Goal: Transaction & Acquisition: Book appointment/travel/reservation

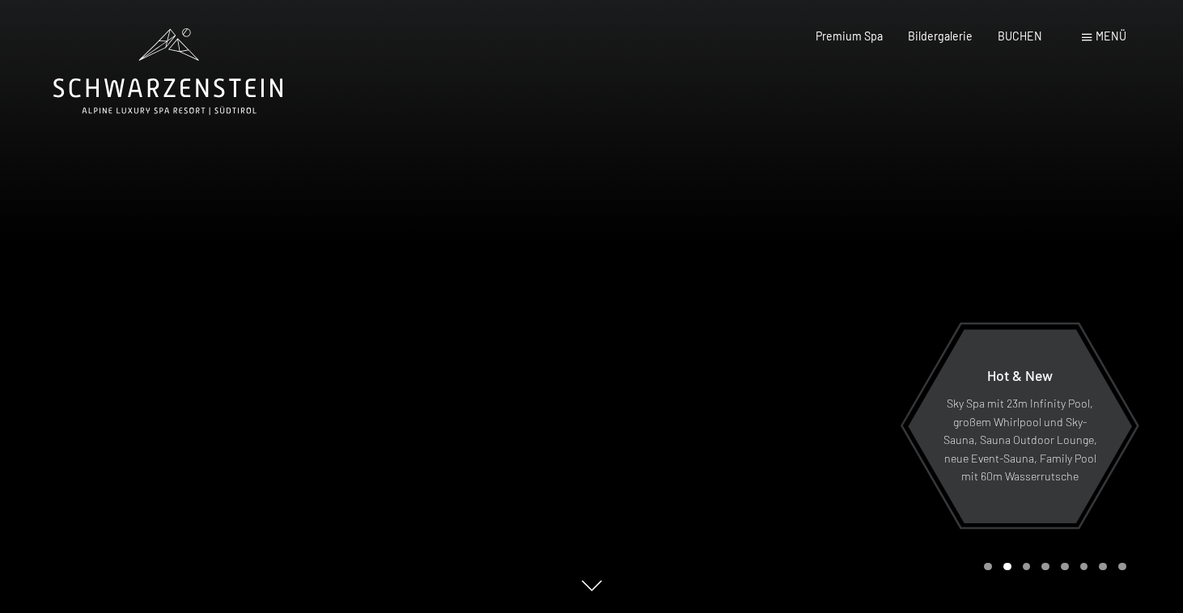
click at [1103, 40] on span "Menü" at bounding box center [1111, 36] width 31 height 14
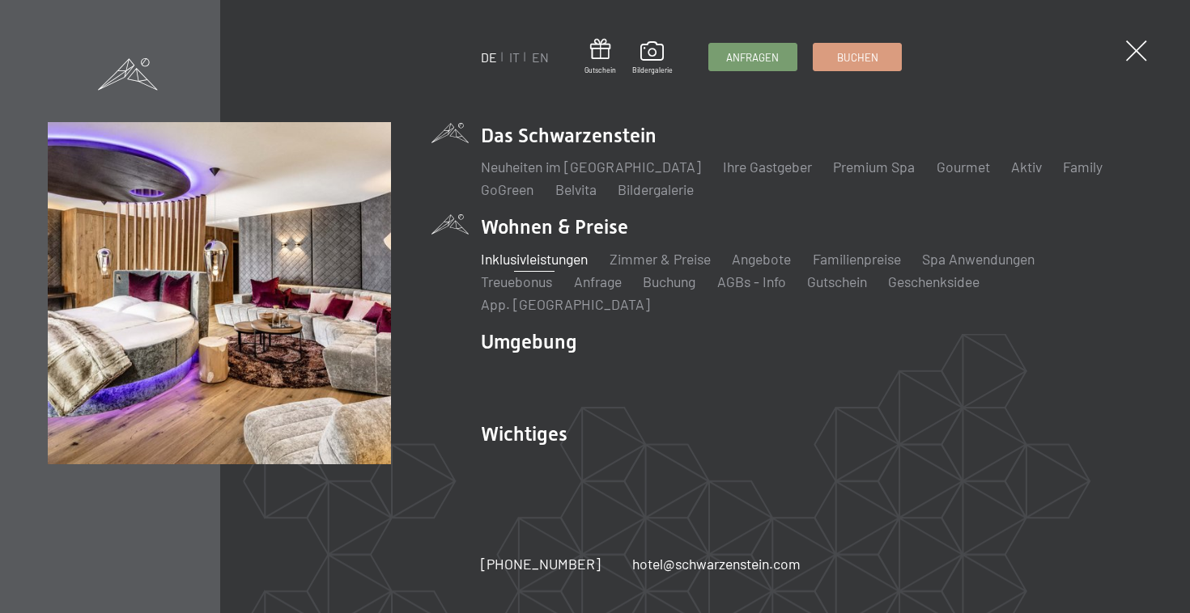
click at [563, 268] on link "Inklusivleistungen" at bounding box center [534, 259] width 107 height 18
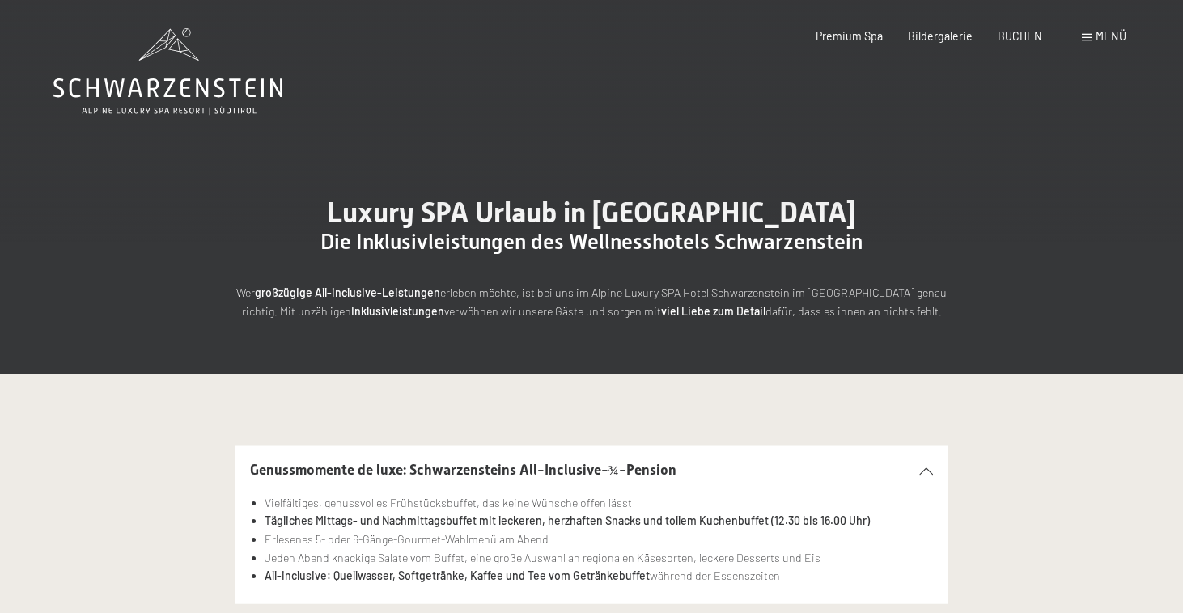
click at [1094, 32] on div "Menü" at bounding box center [1104, 36] width 45 height 16
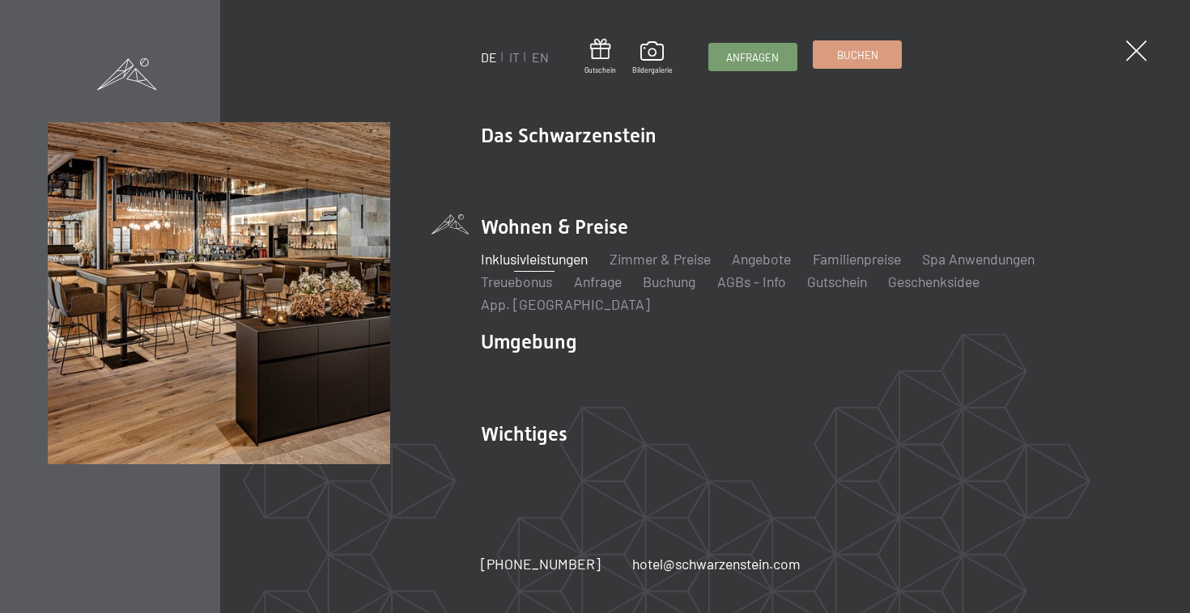
click at [865, 66] on link "Buchen" at bounding box center [856, 54] width 87 height 27
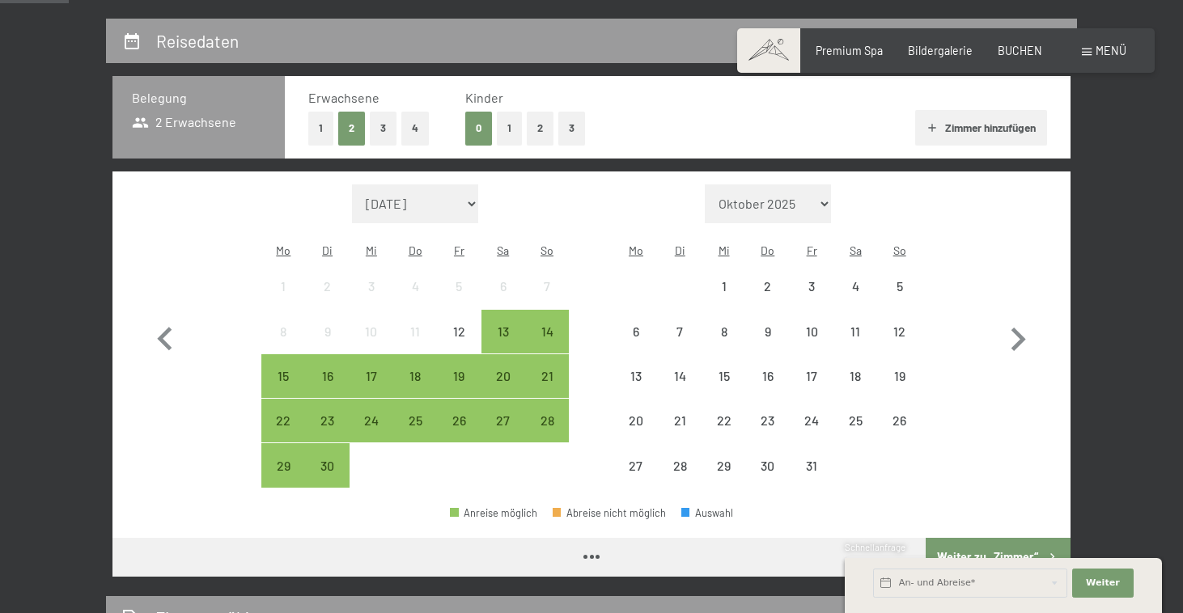
scroll to position [327, 0]
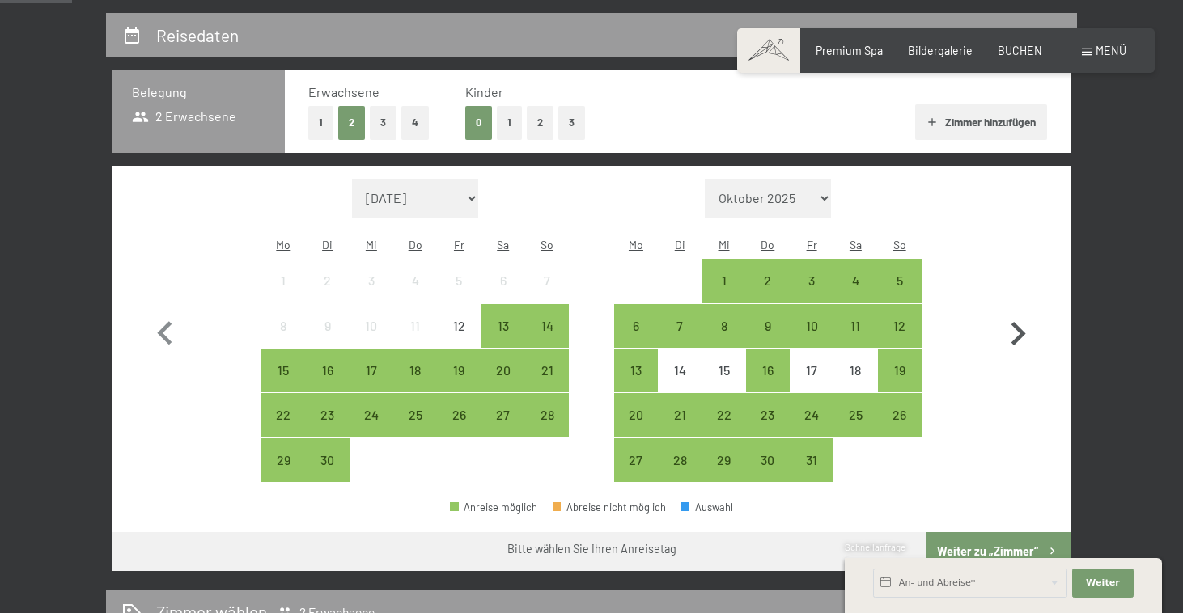
click at [1022, 329] on icon "button" at bounding box center [1018, 334] width 47 height 47
select select "2025-10-01"
select select "2025-11-01"
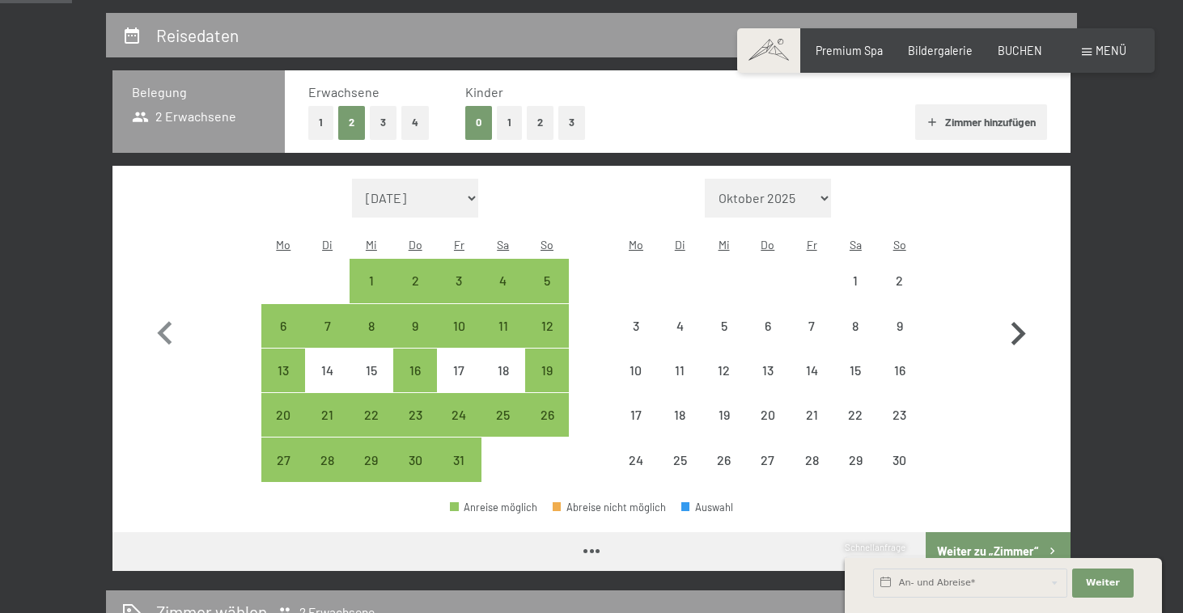
click at [1022, 329] on icon "button" at bounding box center [1018, 334] width 47 height 47
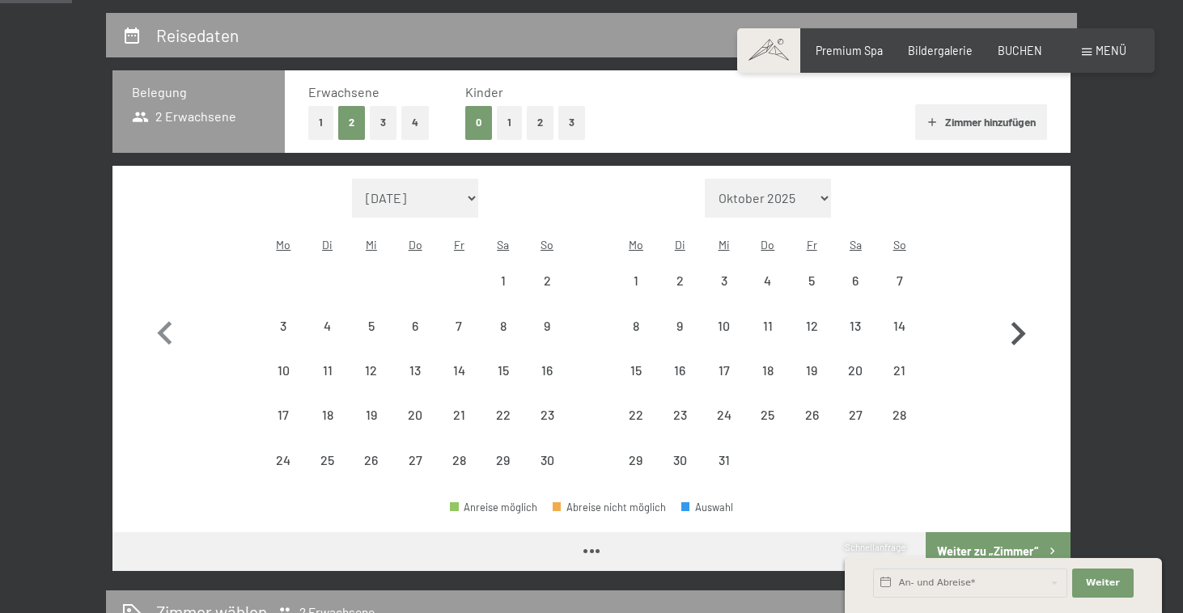
select select "2025-11-01"
select select "2025-12-01"
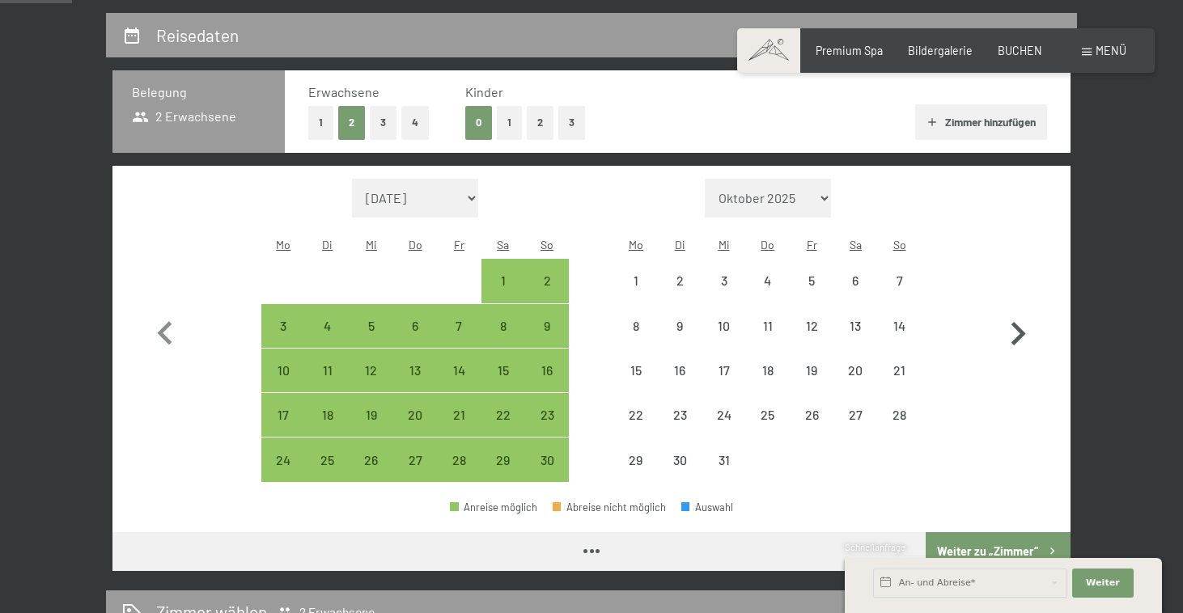
select select "2025-11-01"
select select "2025-12-01"
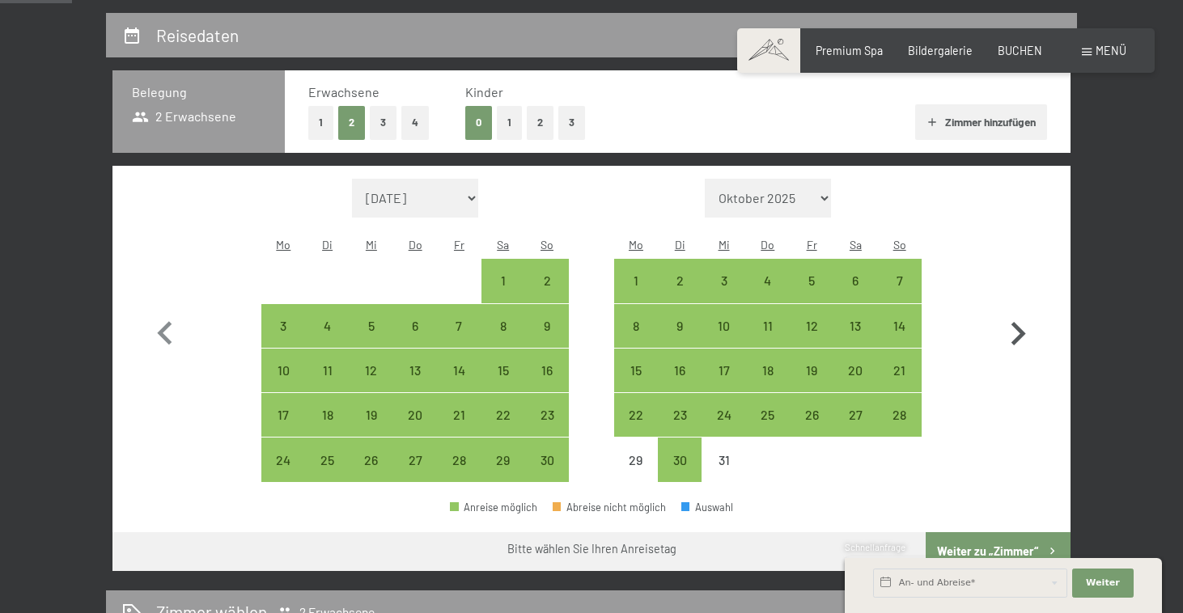
click at [1022, 329] on icon "button" at bounding box center [1018, 334] width 47 height 47
select select "2025-12-01"
select select "2026-01-01"
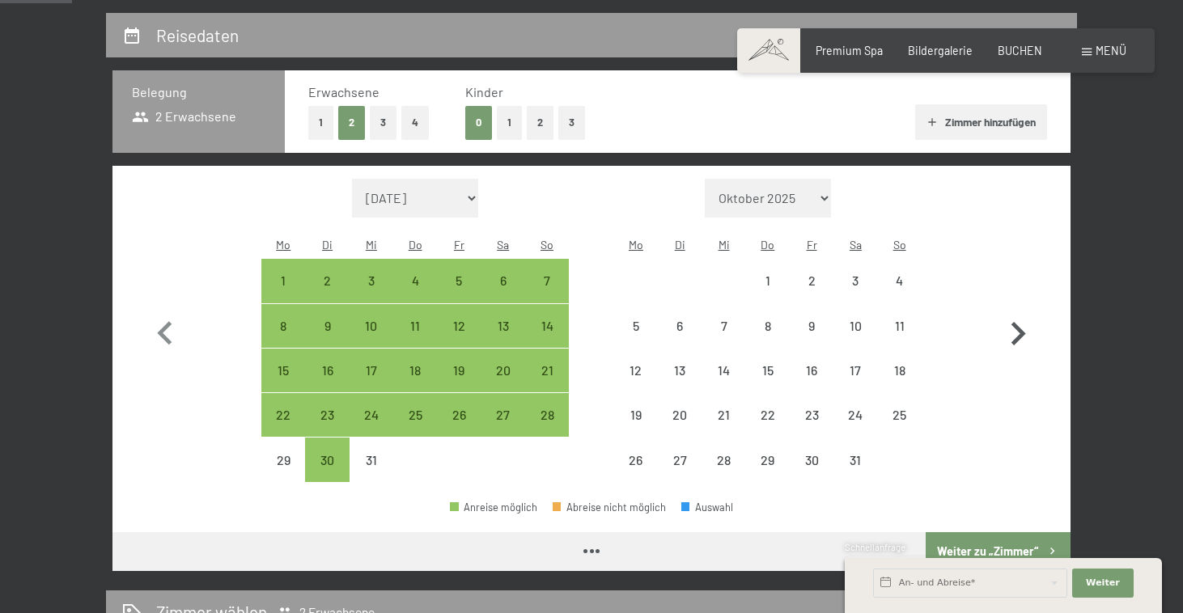
select select "2025-12-01"
select select "2026-01-01"
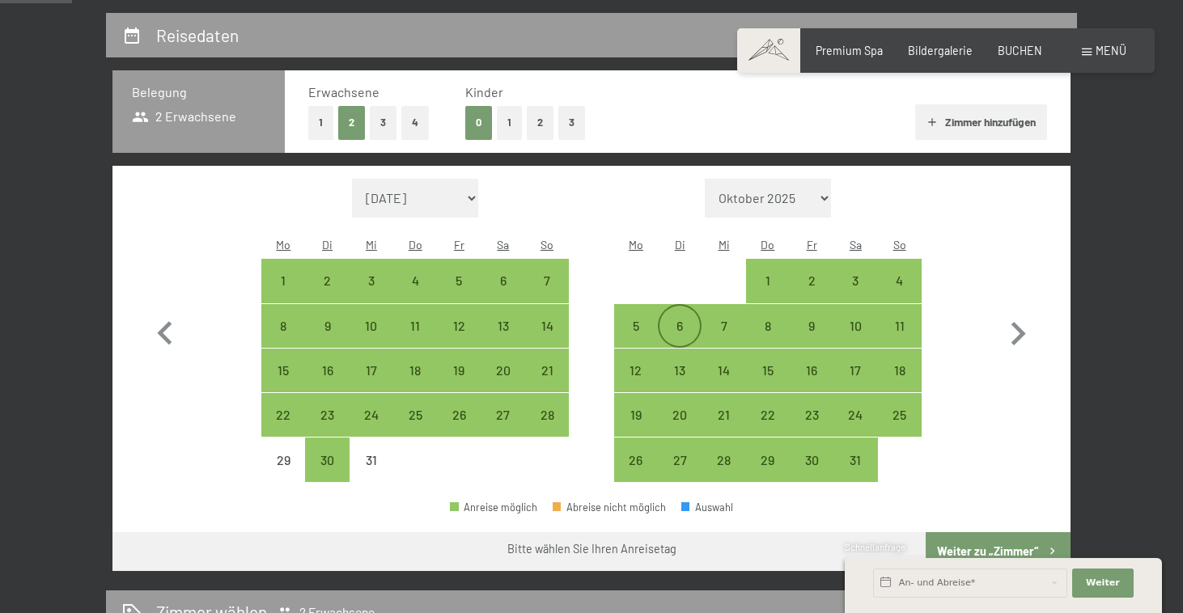
click at [668, 320] on div "6" at bounding box center [680, 340] width 40 height 40
select select "2025-12-01"
select select "2026-01-01"
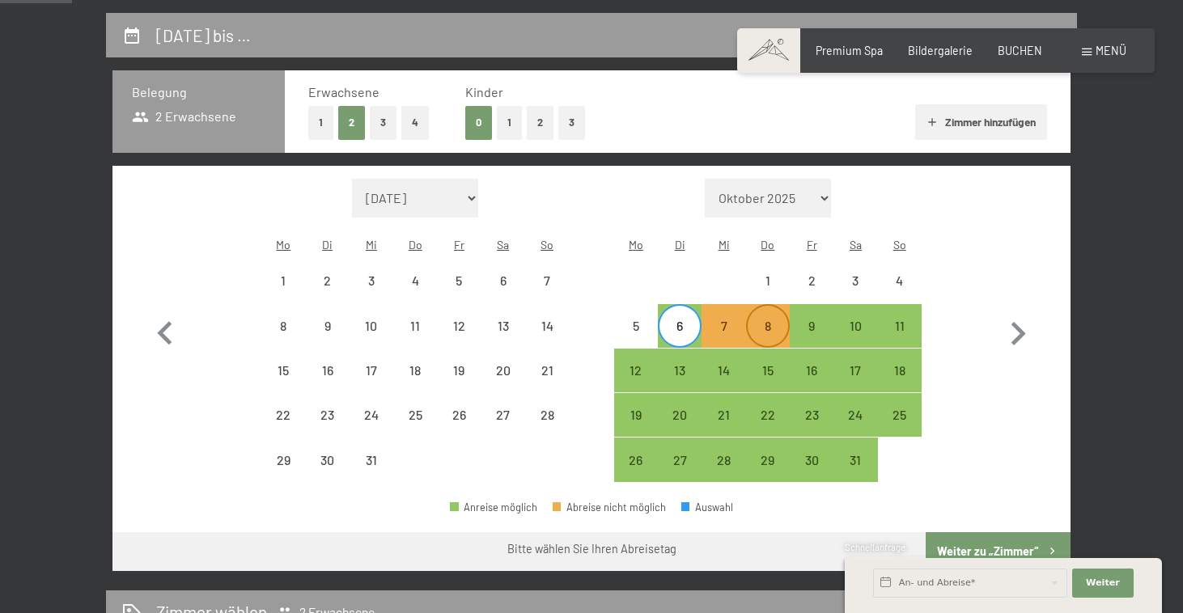
click at [780, 320] on div "8" at bounding box center [768, 340] width 40 height 40
select select "2025-12-01"
select select "2026-01-01"
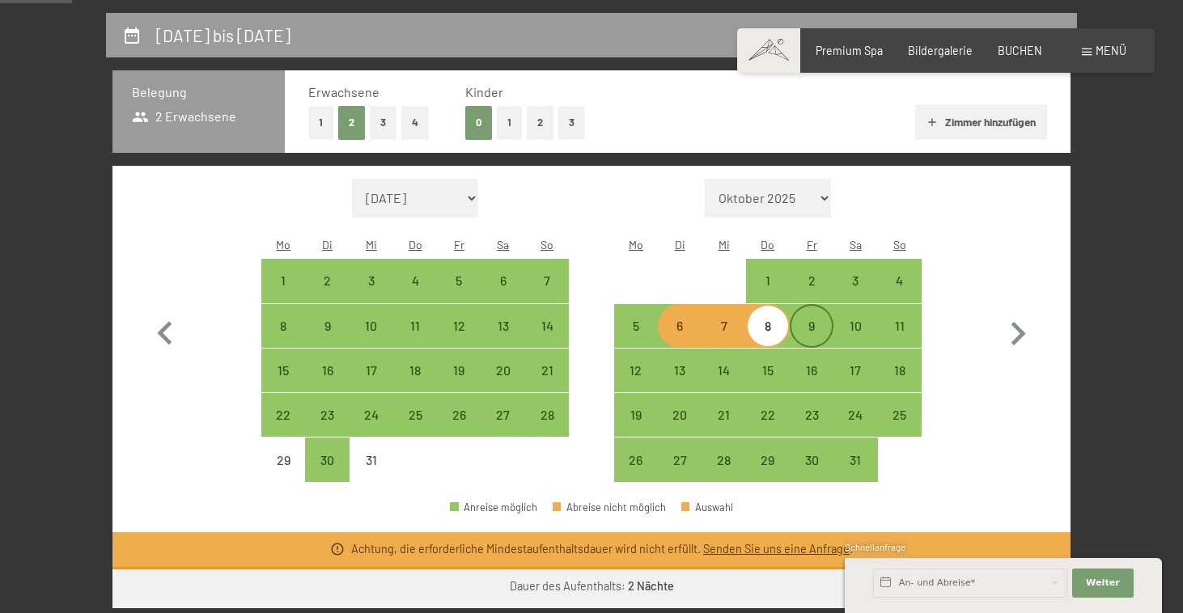
click at [802, 320] on div "9" at bounding box center [811, 340] width 40 height 40
select select "2025-12-01"
select select "2026-01-01"
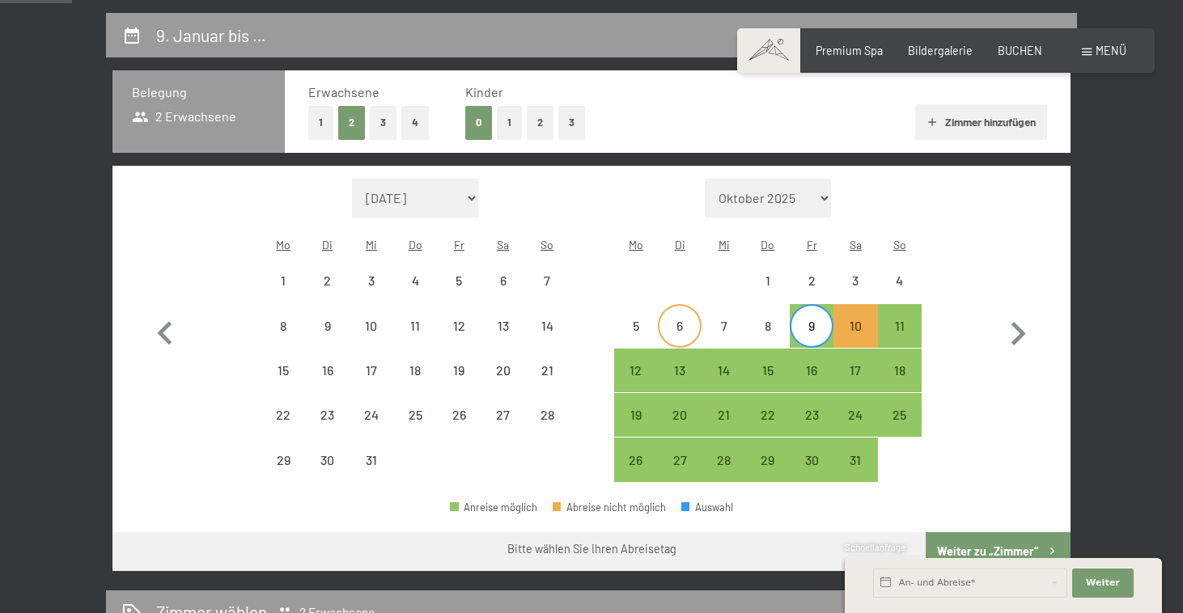
click at [685, 320] on div "6" at bounding box center [680, 340] width 40 height 40
select select "2025-12-01"
select select "2026-01-01"
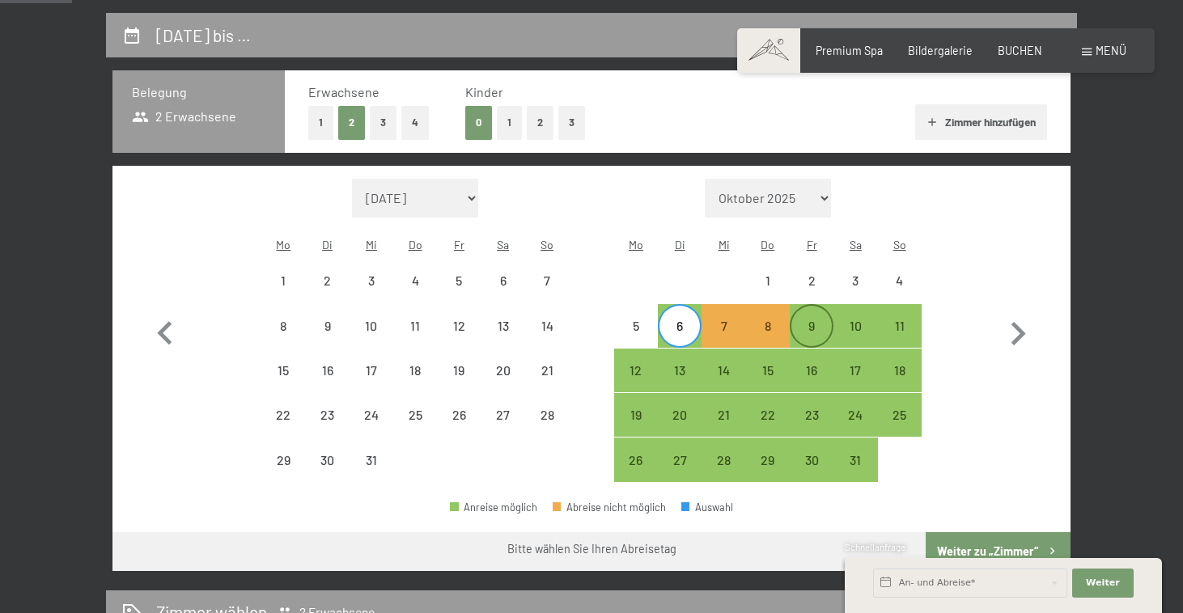
click at [821, 320] on div "9" at bounding box center [811, 340] width 40 height 40
select select "2025-12-01"
select select "2026-01-01"
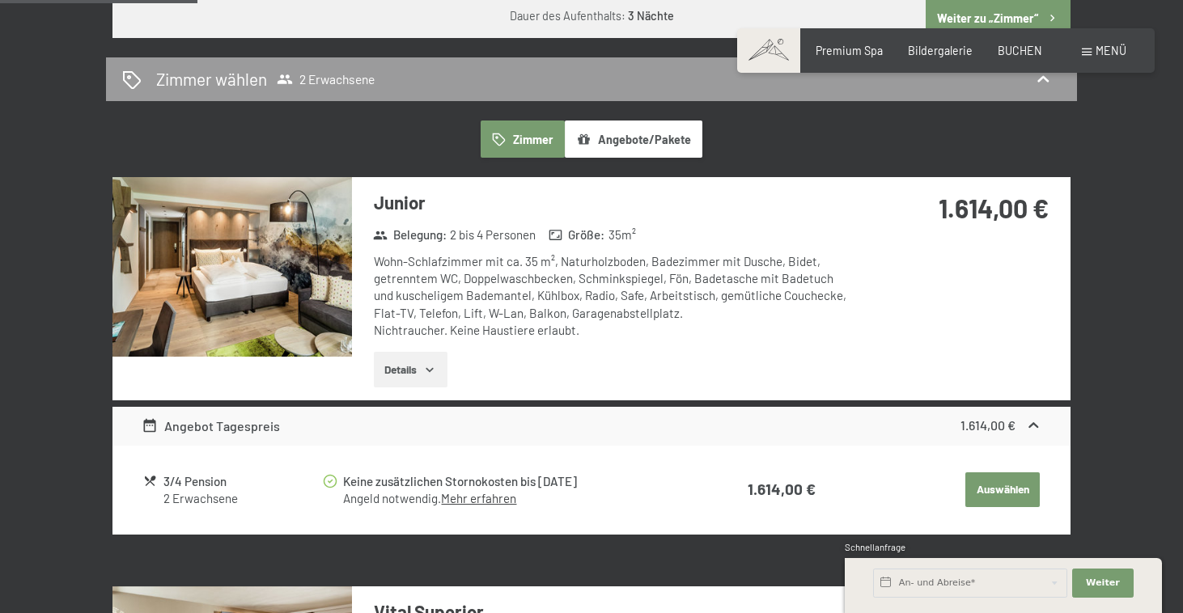
scroll to position [715, 0]
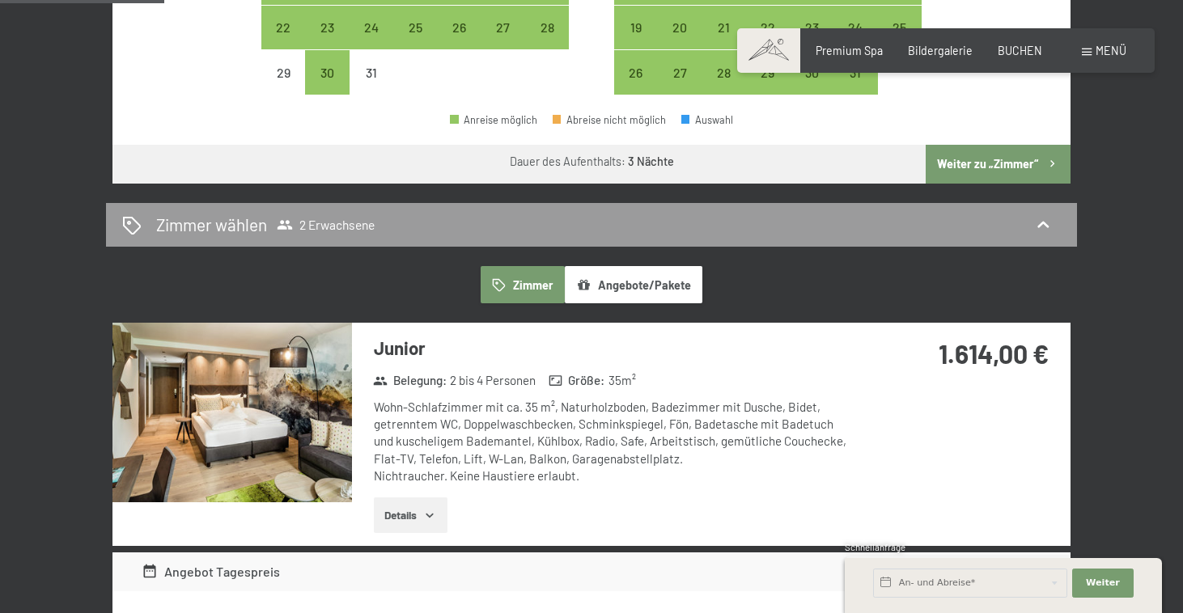
click at [422, 498] on button "Details" at bounding box center [411, 516] width 74 height 36
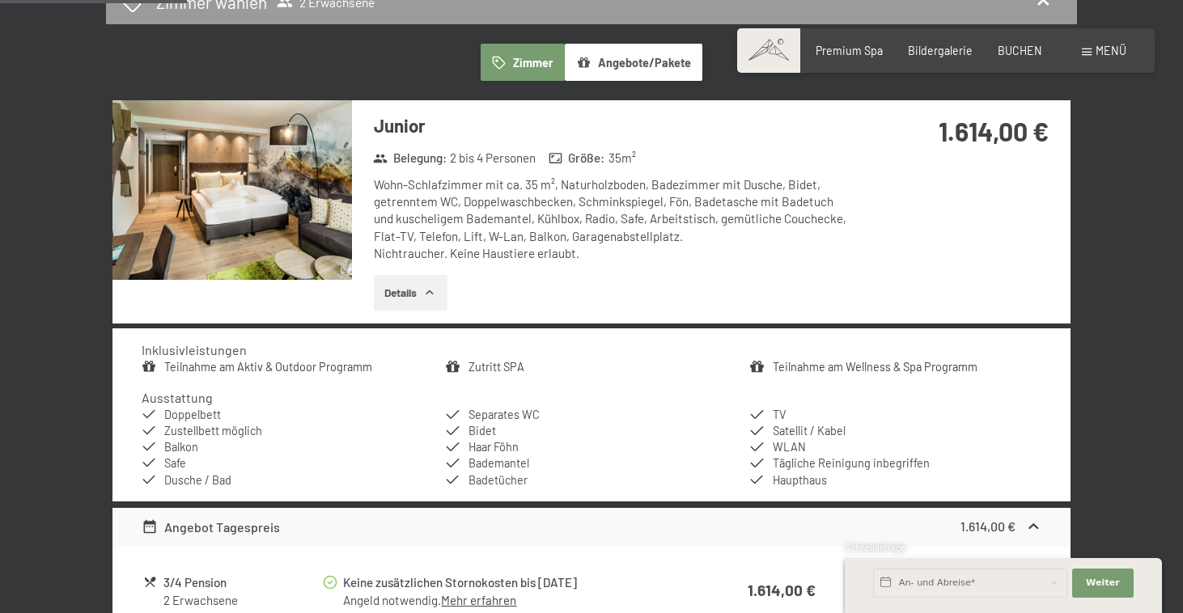
scroll to position [988, 0]
